Goal: Task Accomplishment & Management: Manage account settings

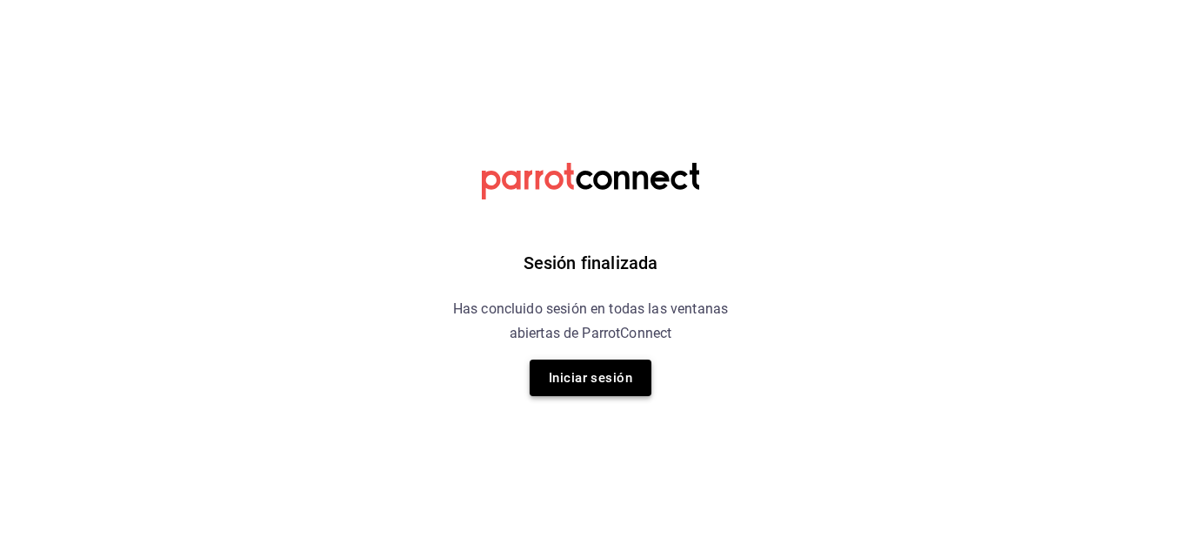
click at [605, 372] on button "Iniciar sesión" at bounding box center [591, 377] width 122 height 37
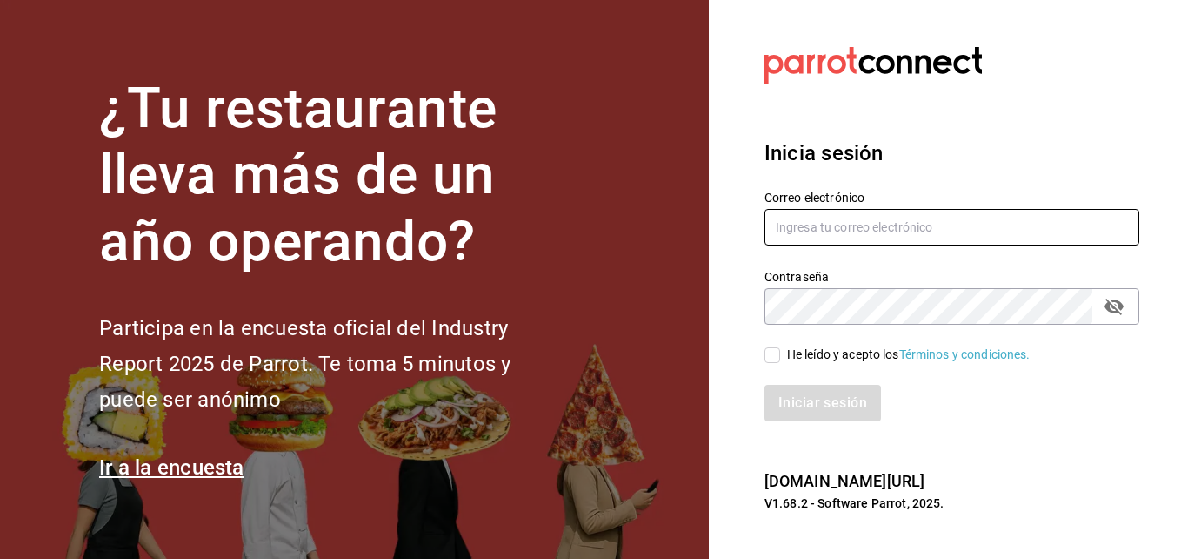
type input "erick.felipe@grupocosteno.com"
click at [780, 355] on input "He leído y acepto los Términos y condiciones." at bounding box center [773, 355] width 16 height 16
checkbox input "true"
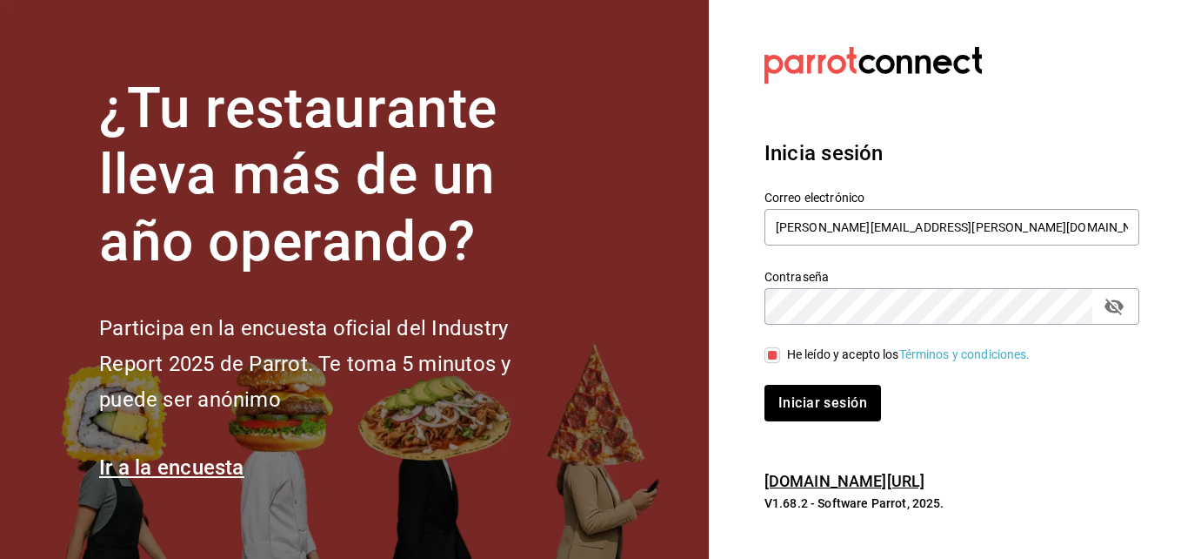
click at [788, 383] on div "Iniciar sesión" at bounding box center [942, 392] width 396 height 57
click at [791, 402] on button "Iniciar sesión" at bounding box center [824, 403] width 118 height 37
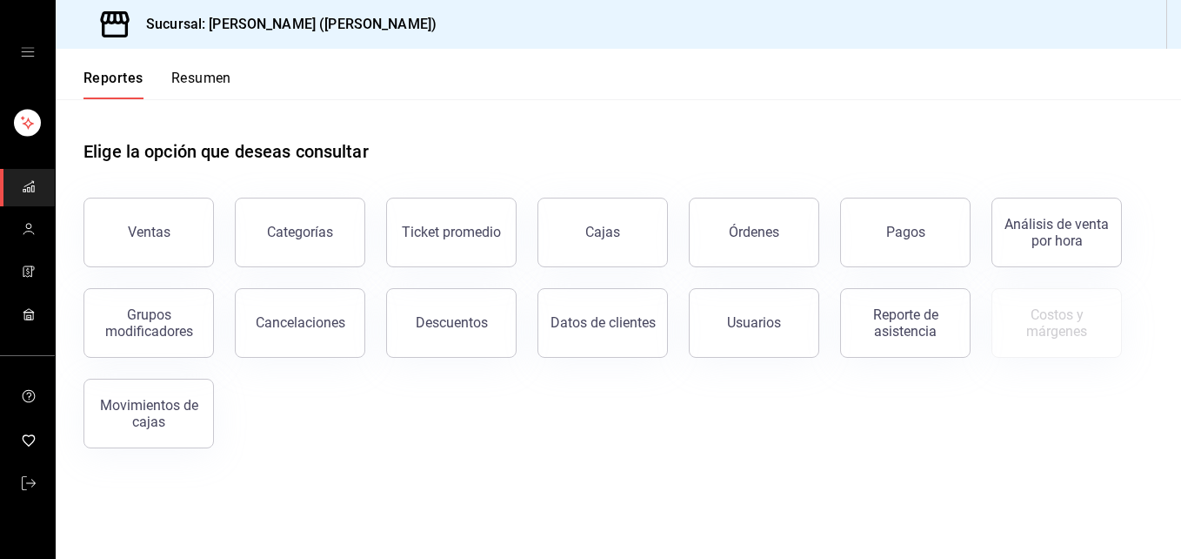
click at [205, 90] on button "Resumen" at bounding box center [201, 85] width 60 height 30
